Goal: Task Accomplishment & Management: Manage account settings

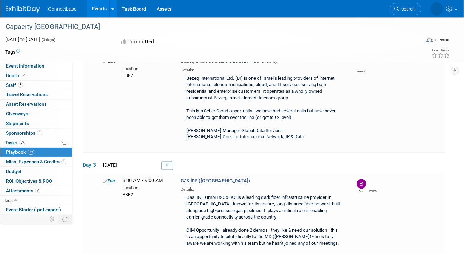
scroll to position [2306, 0]
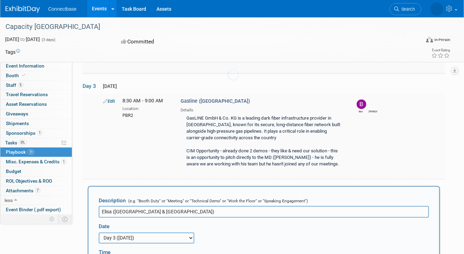
scroll to position [2401, 0]
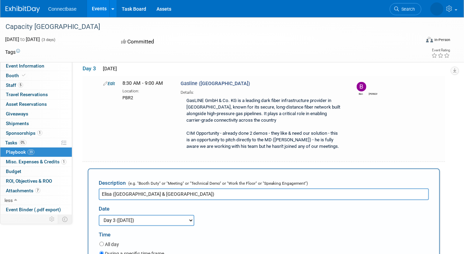
click at [115, 215] on select "3 days before the event starts ([DATE]) 2 days before the event starts ([DATE])…" at bounding box center [147, 220] width 96 height 11
select select "1_2"
click at [99, 215] on select "3 days before the event starts ([DATE]) 2 days before the event starts ([DATE])…" at bounding box center [147, 220] width 96 height 11
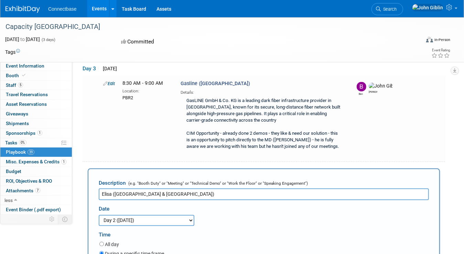
type input "12:00 PM"
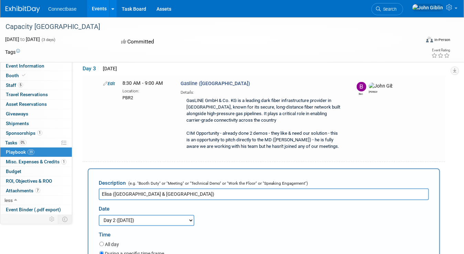
type input "12:30 PM"
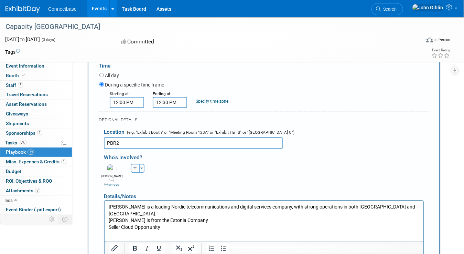
scroll to position [2573, 0]
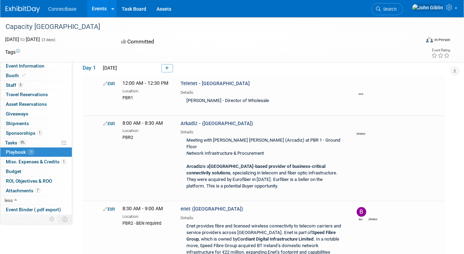
scroll to position [1712, 0]
